Goal: Entertainment & Leisure: Browse casually

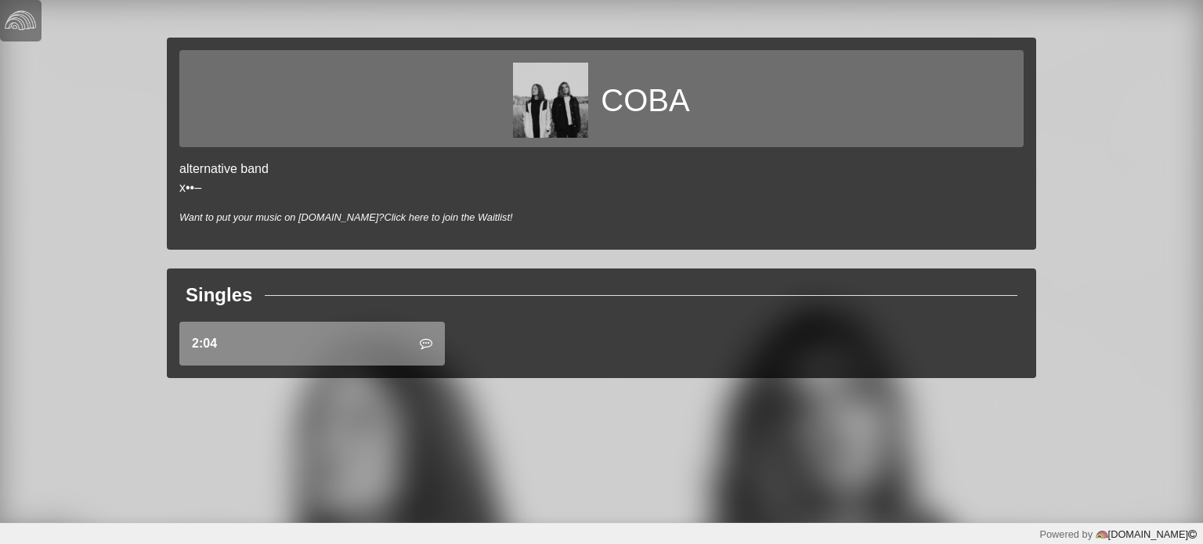
click at [295, 344] on link "2:04" at bounding box center [312, 344] width 266 height 44
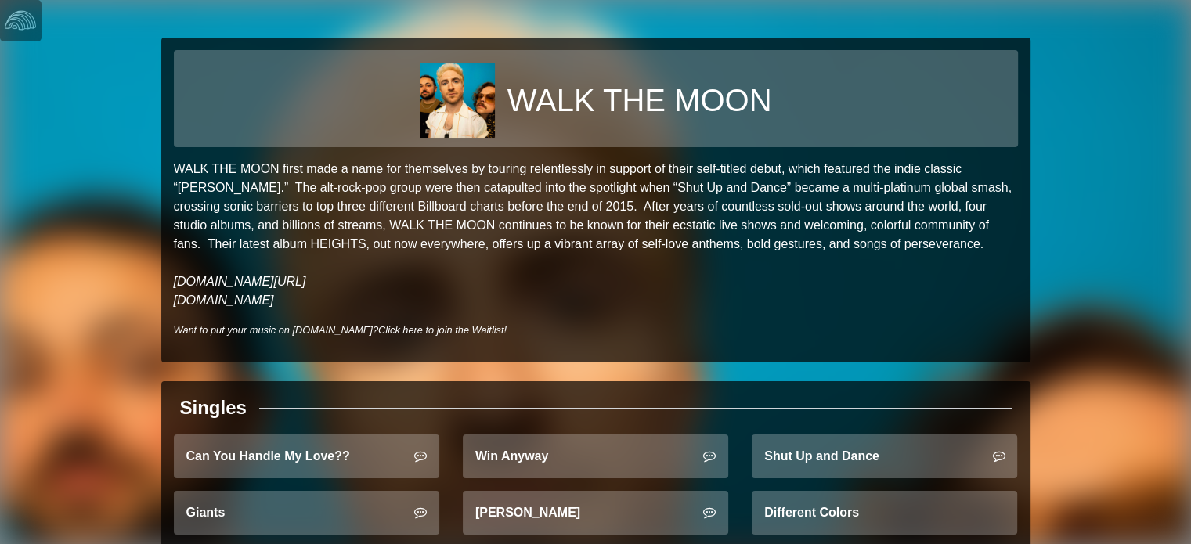
scroll to position [42, 0]
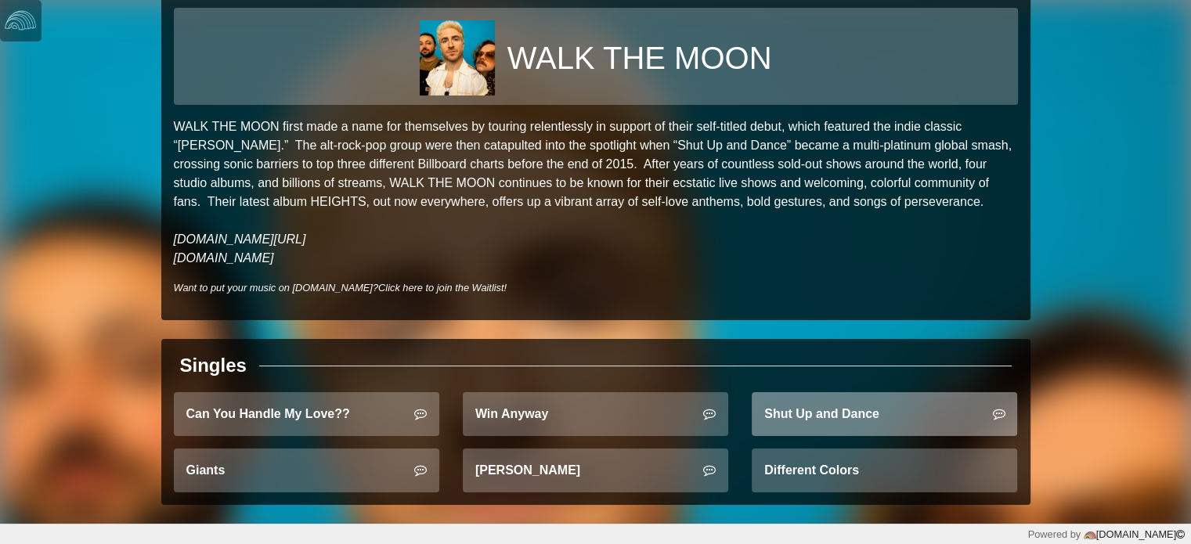
click at [805, 425] on link "Shut Up and Dance" at bounding box center [885, 414] width 266 height 44
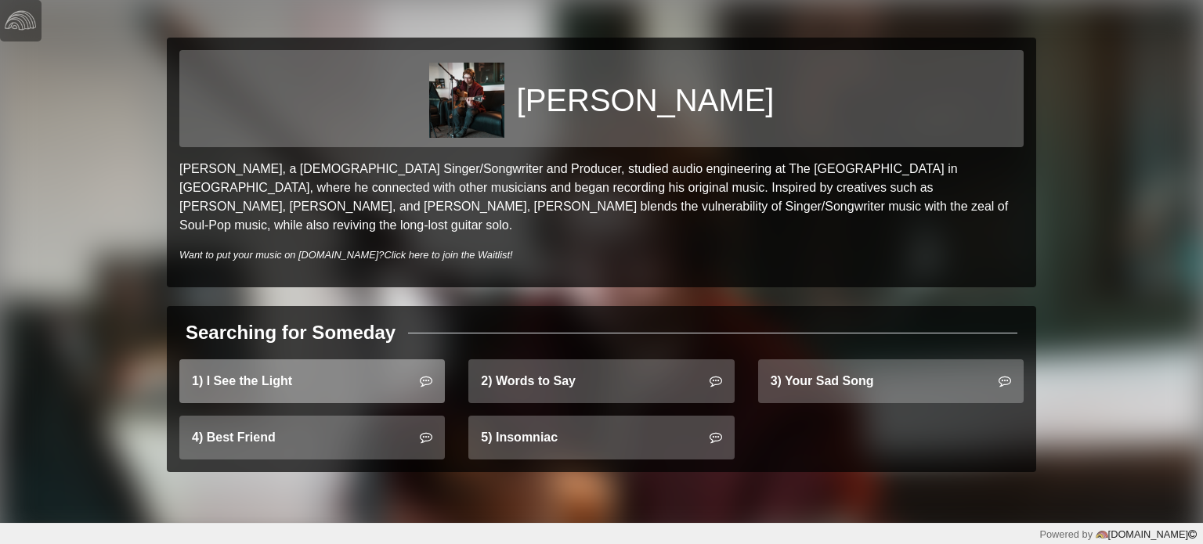
click at [281, 360] on link "1) I See the Light" at bounding box center [312, 382] width 266 height 44
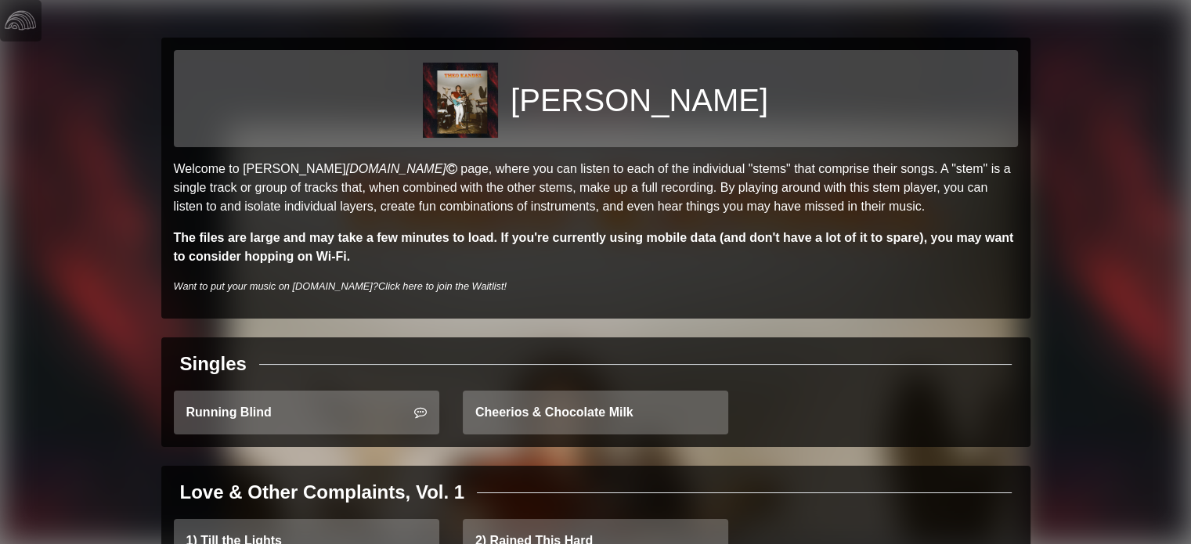
scroll to position [71, 0]
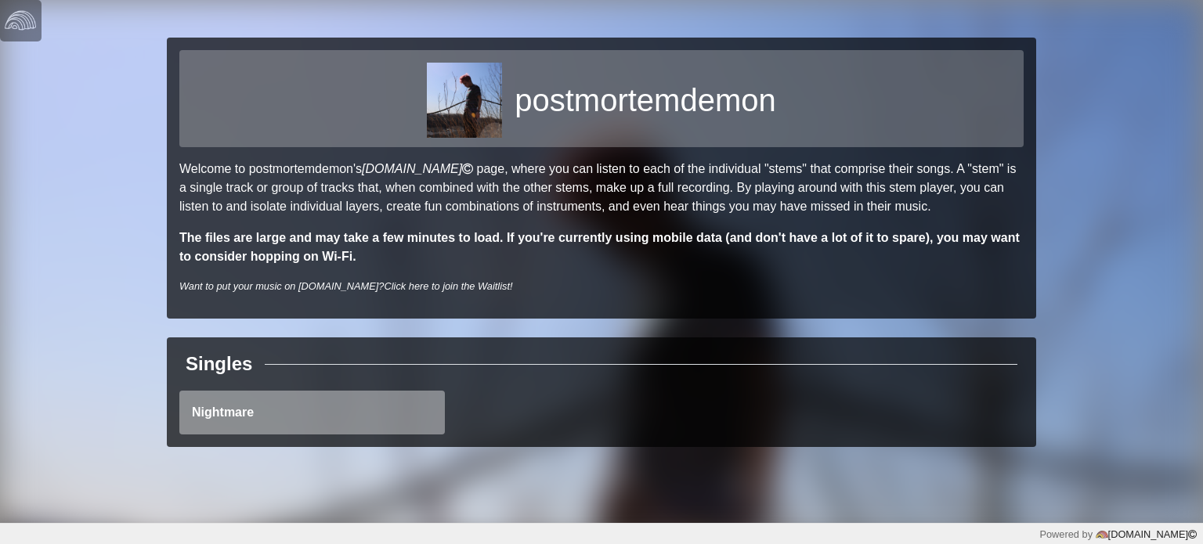
click at [367, 414] on link "Nightmare" at bounding box center [312, 413] width 266 height 44
click at [367, 418] on link "Nightmare" at bounding box center [312, 413] width 266 height 44
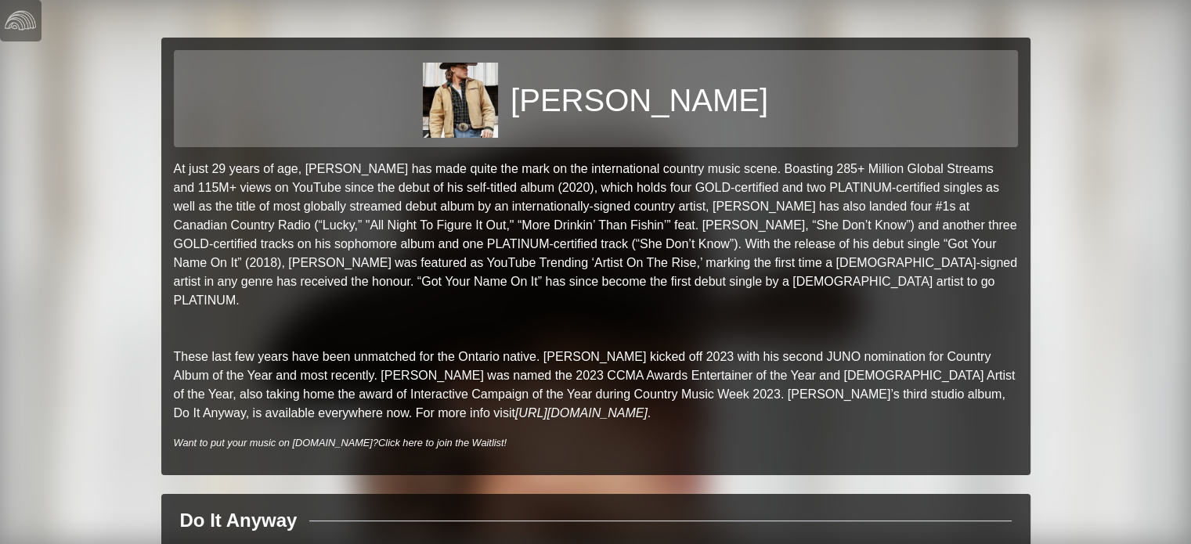
scroll to position [80, 0]
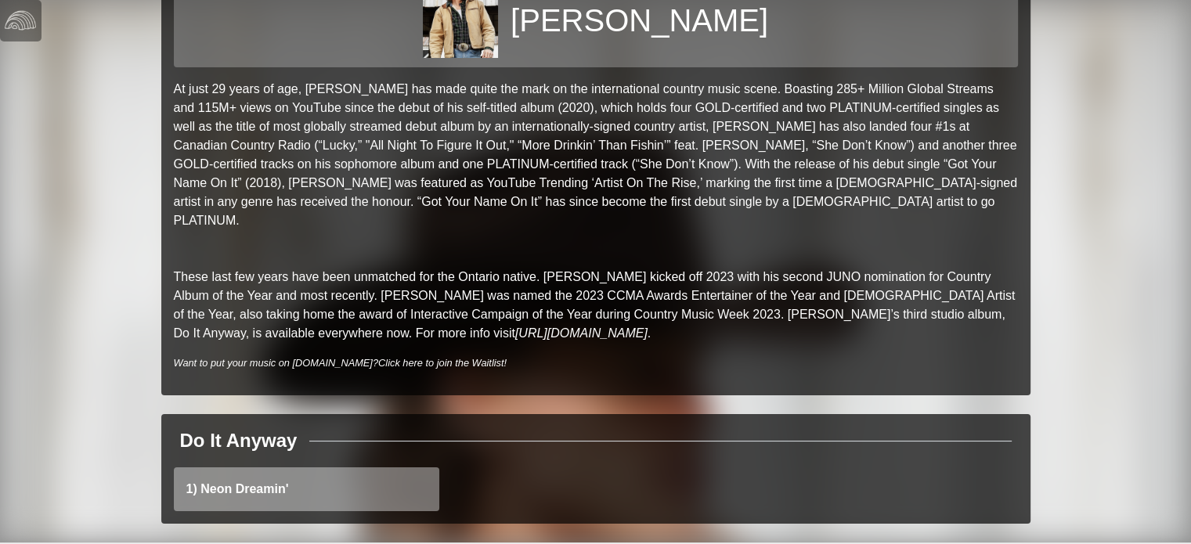
click at [361, 478] on link "1) Neon Dreamin'" at bounding box center [307, 490] width 266 height 44
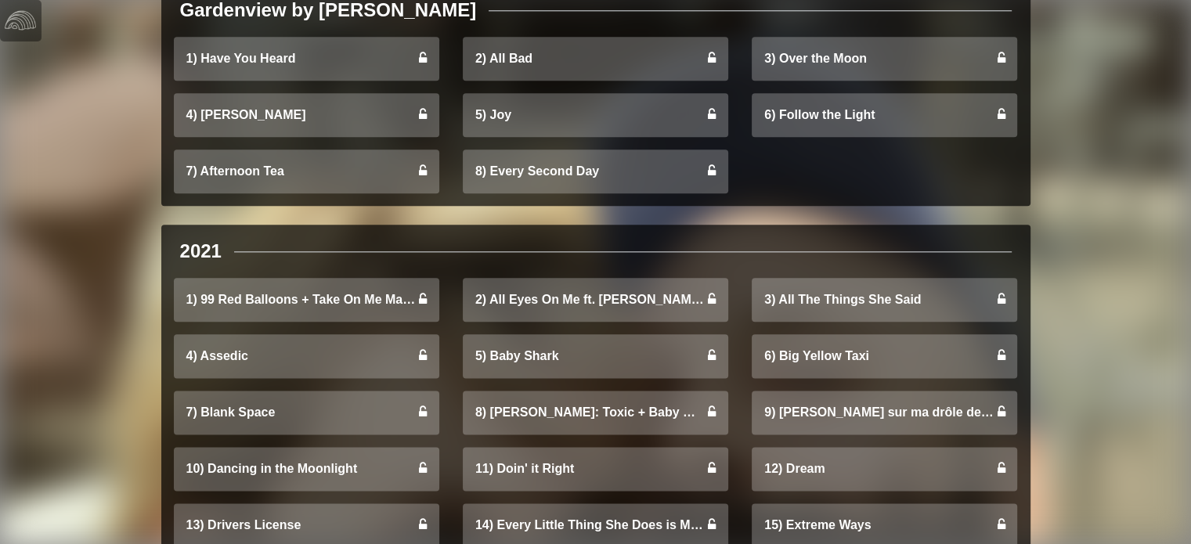
scroll to position [1888, 0]
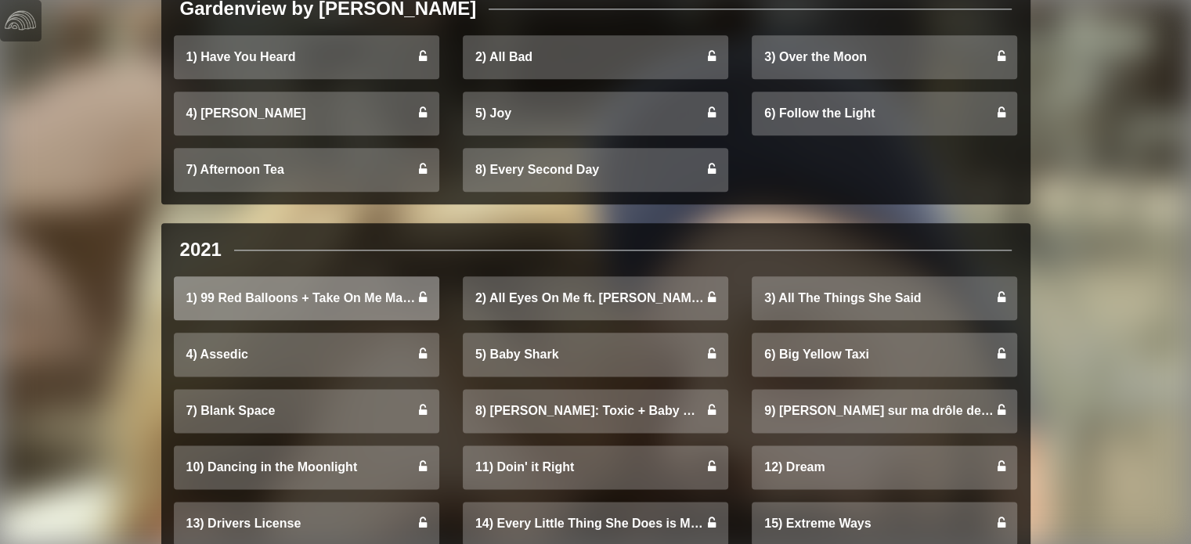
click at [249, 305] on link "1) 99 Red Balloons + Take On Me Mashup" at bounding box center [307, 299] width 266 height 44
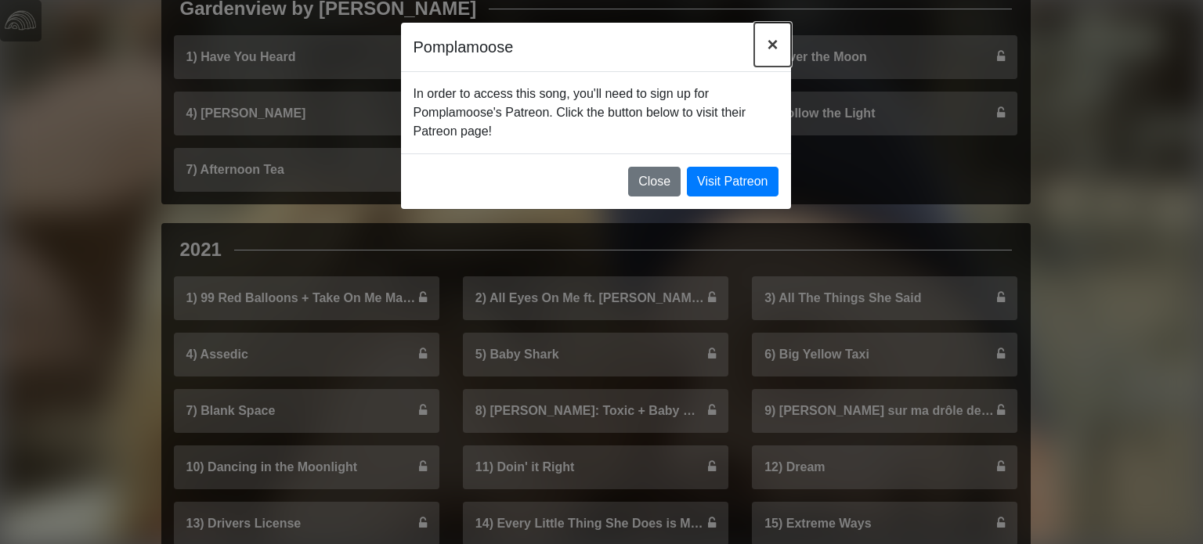
click at [774, 40] on span "×" at bounding box center [772, 44] width 11 height 21
